Goal: Browse casually

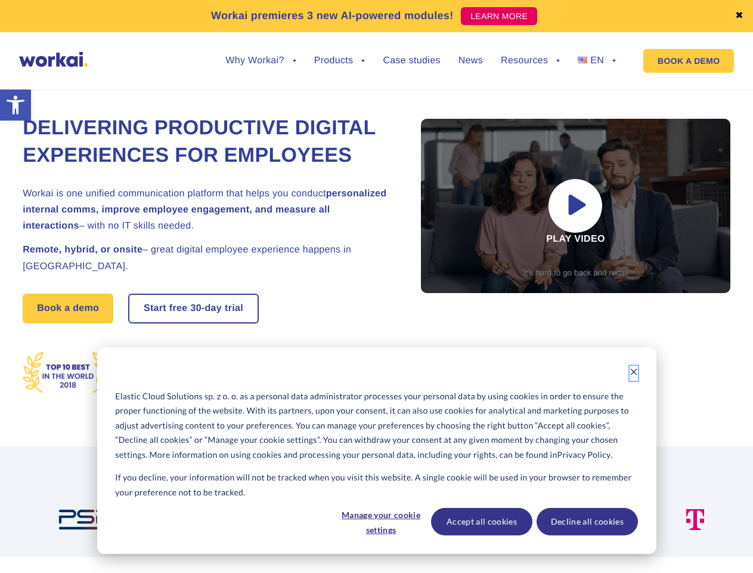
click at [634, 373] on icon "Dismiss cookie banner" at bounding box center [634, 371] width 8 height 8
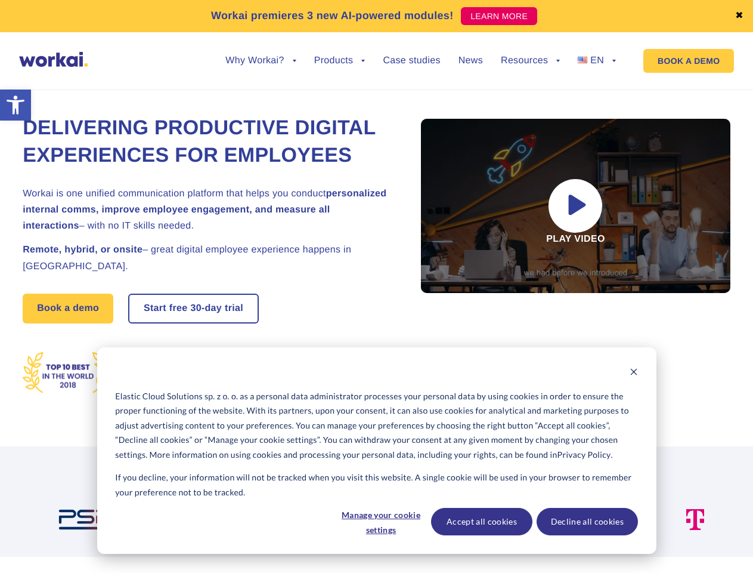
click at [380, 521] on img at bounding box center [388, 519] width 110 height 21
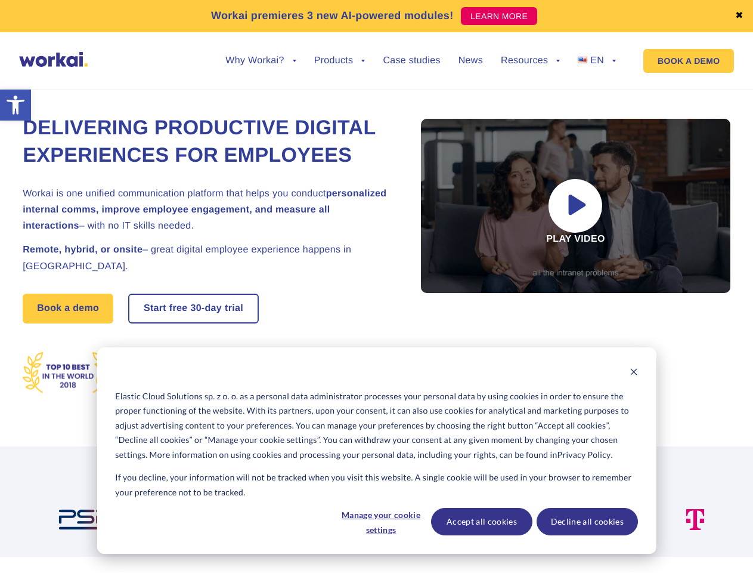
click at [481, 521] on img at bounding box center [508, 519] width 81 height 21
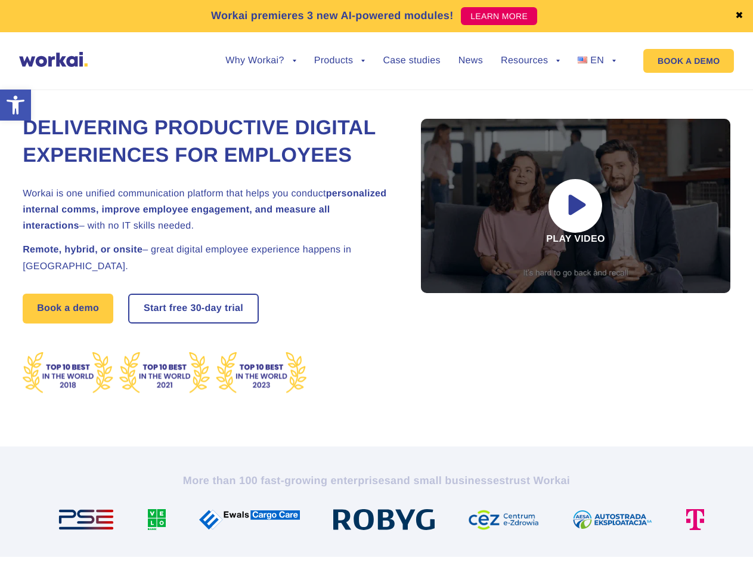
click at [587, 521] on img at bounding box center [618, 519] width 90 height 21
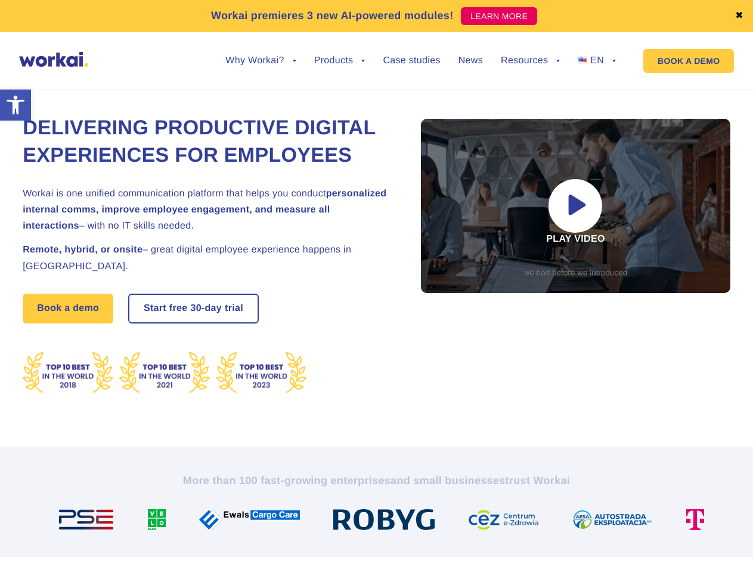
click at [740, 16] on link "✖" at bounding box center [739, 16] width 8 height 10
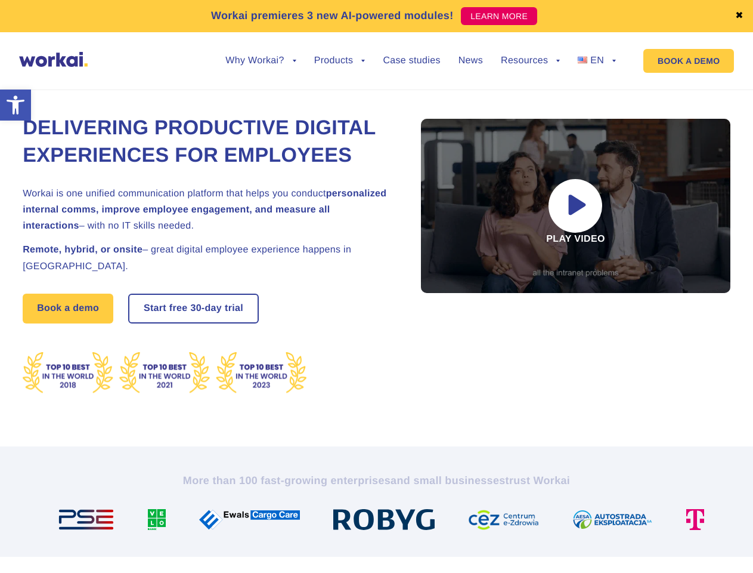
click at [261, 70] on div "Delivering Productive Digital Experiences for Employees Workai is one unified c…" at bounding box center [377, 254] width 708 height 383
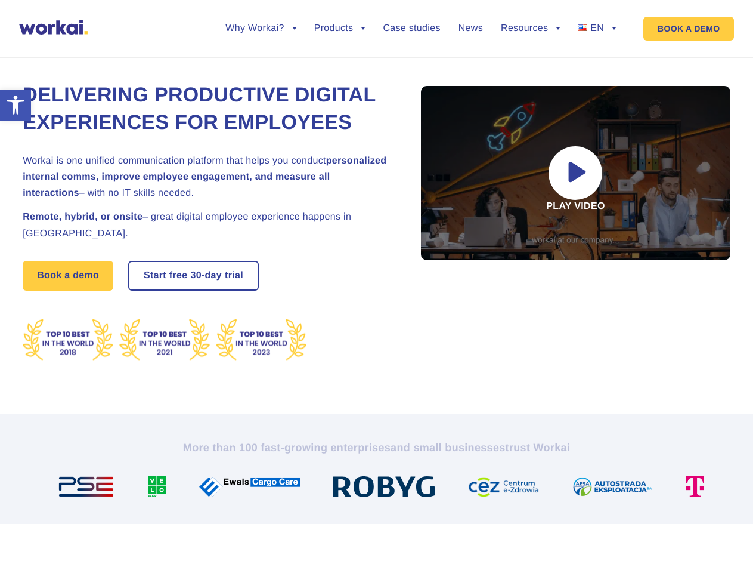
click at [261, 61] on div "Delivering Productive Digital Experiences for Employees Workai is one unified c…" at bounding box center [377, 221] width 708 height 383
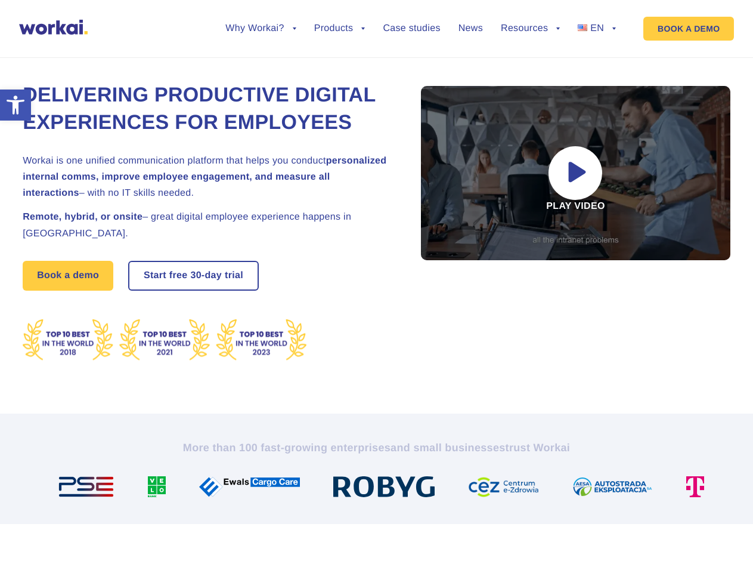
click at [340, 70] on div "Delivering Productive Digital Experiences for Employees Workai is one unified c…" at bounding box center [377, 221] width 708 height 383
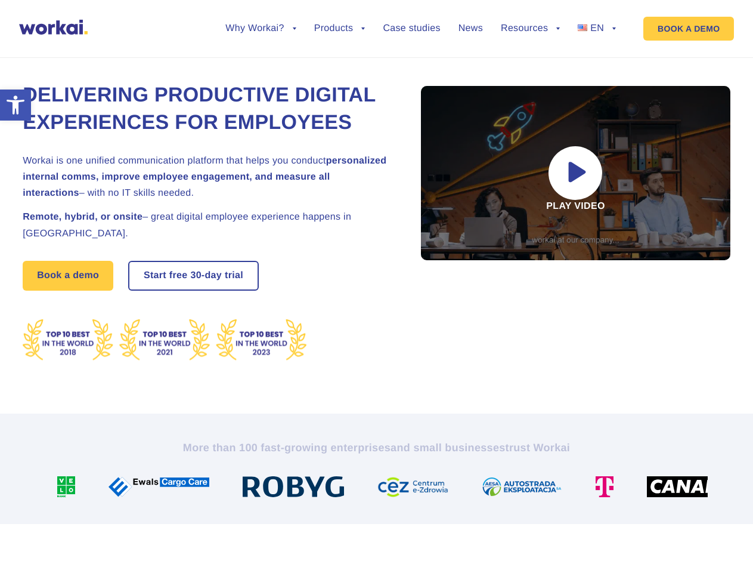
click at [530, 70] on div "Delivering Productive Digital Experiences for Employees Workai is one unified c…" at bounding box center [377, 221] width 708 height 383
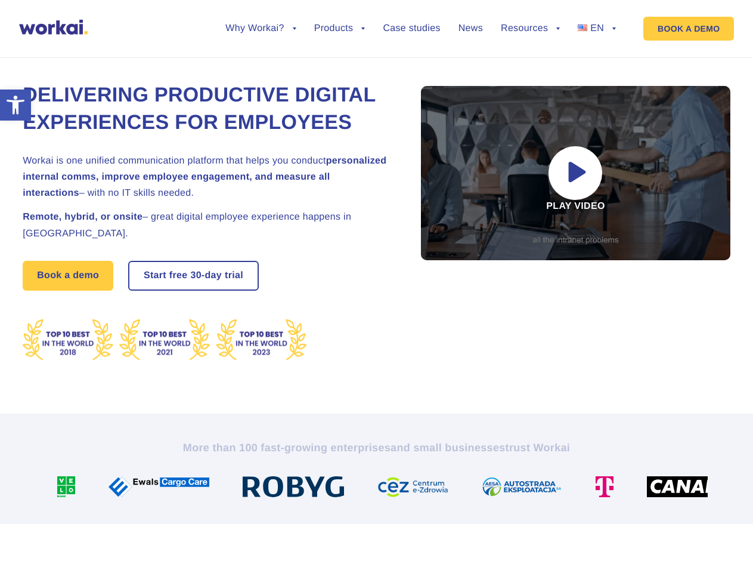
click at [530, 61] on div "Delivering Productive Digital Experiences for Employees Workai is one unified c…" at bounding box center [377, 221] width 708 height 383
